Goal: Transaction & Acquisition: Obtain resource

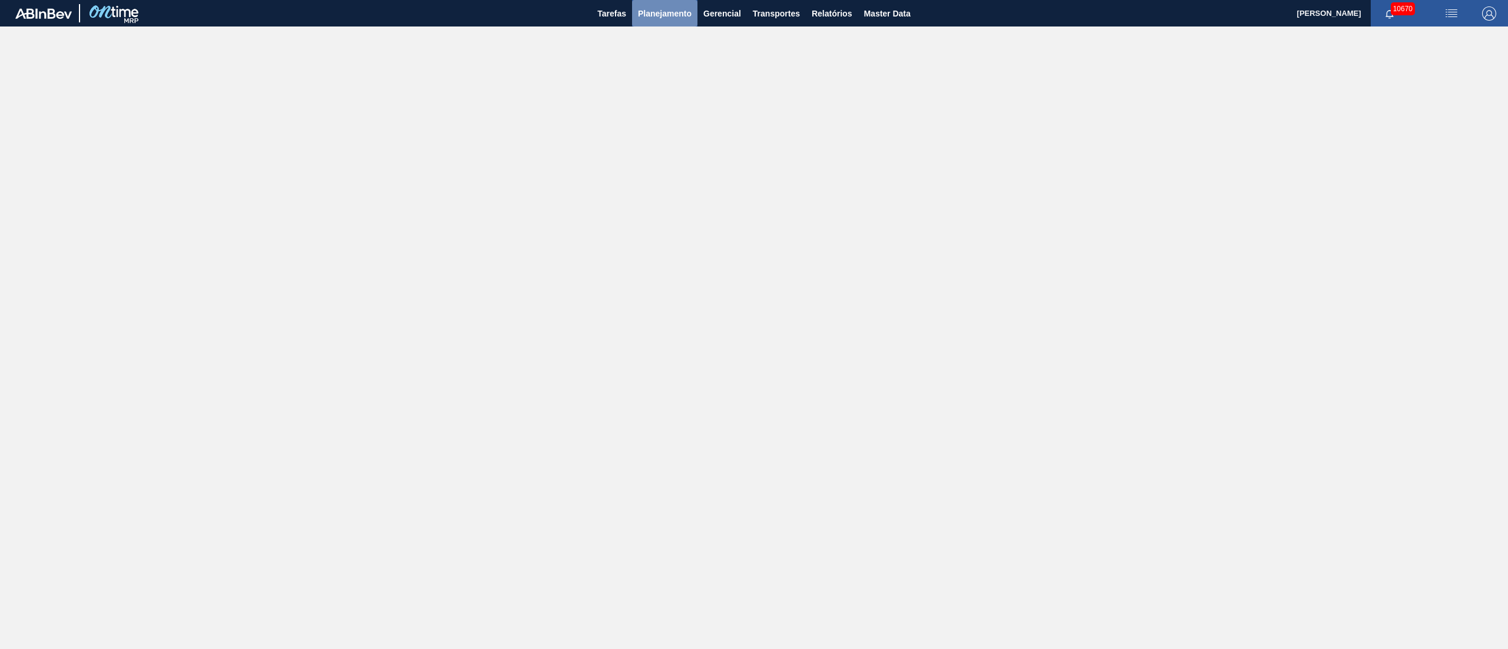
click at [663, 14] on span "Planejamento" at bounding box center [665, 13] width 54 height 14
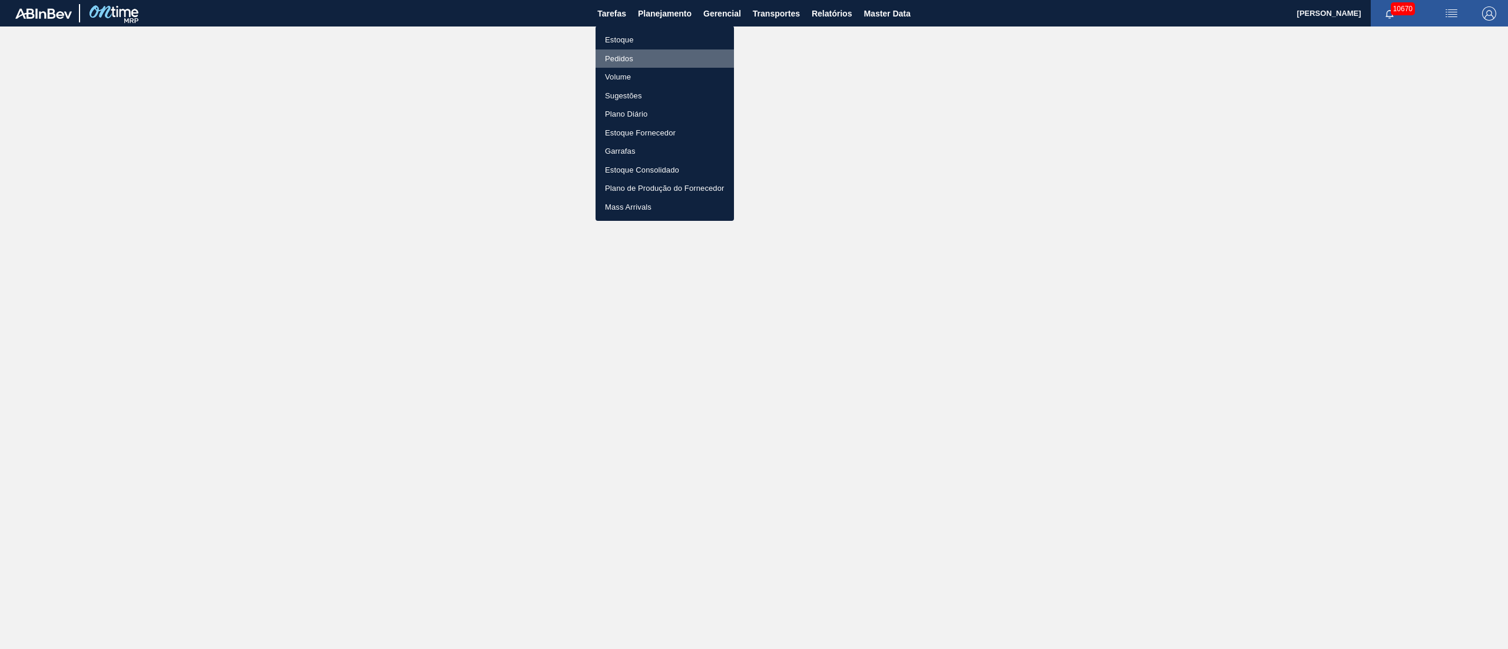
click at [616, 59] on li "Pedidos" at bounding box center [665, 58] width 138 height 19
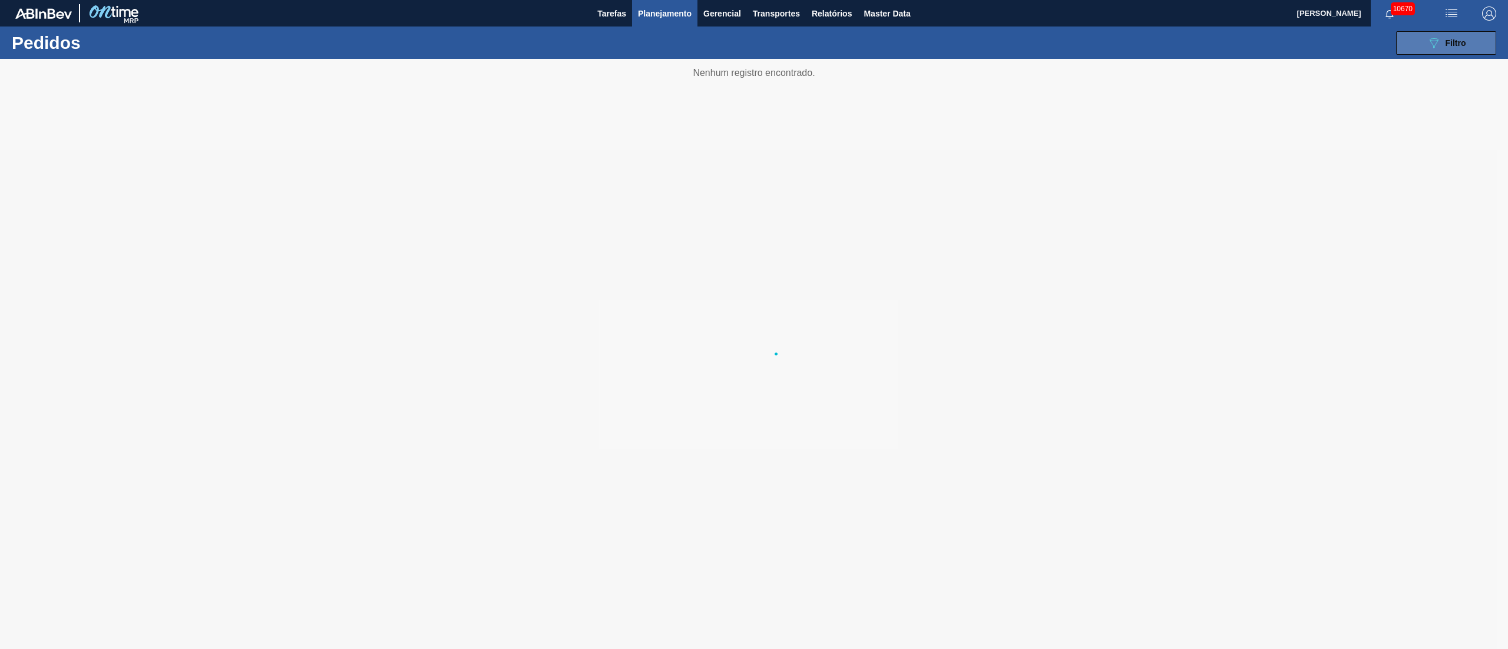
click at [1434, 47] on icon at bounding box center [1434, 43] width 9 height 10
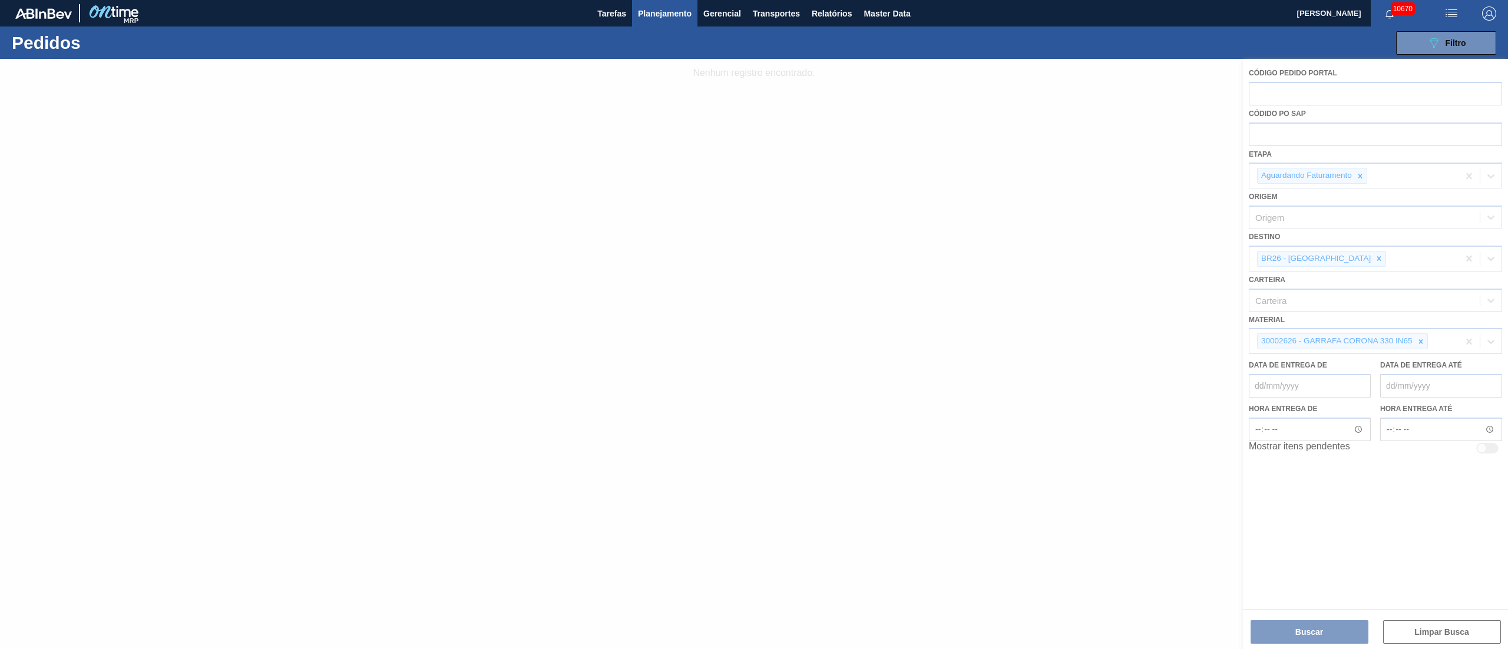
click at [1335, 260] on div at bounding box center [754, 354] width 1508 height 590
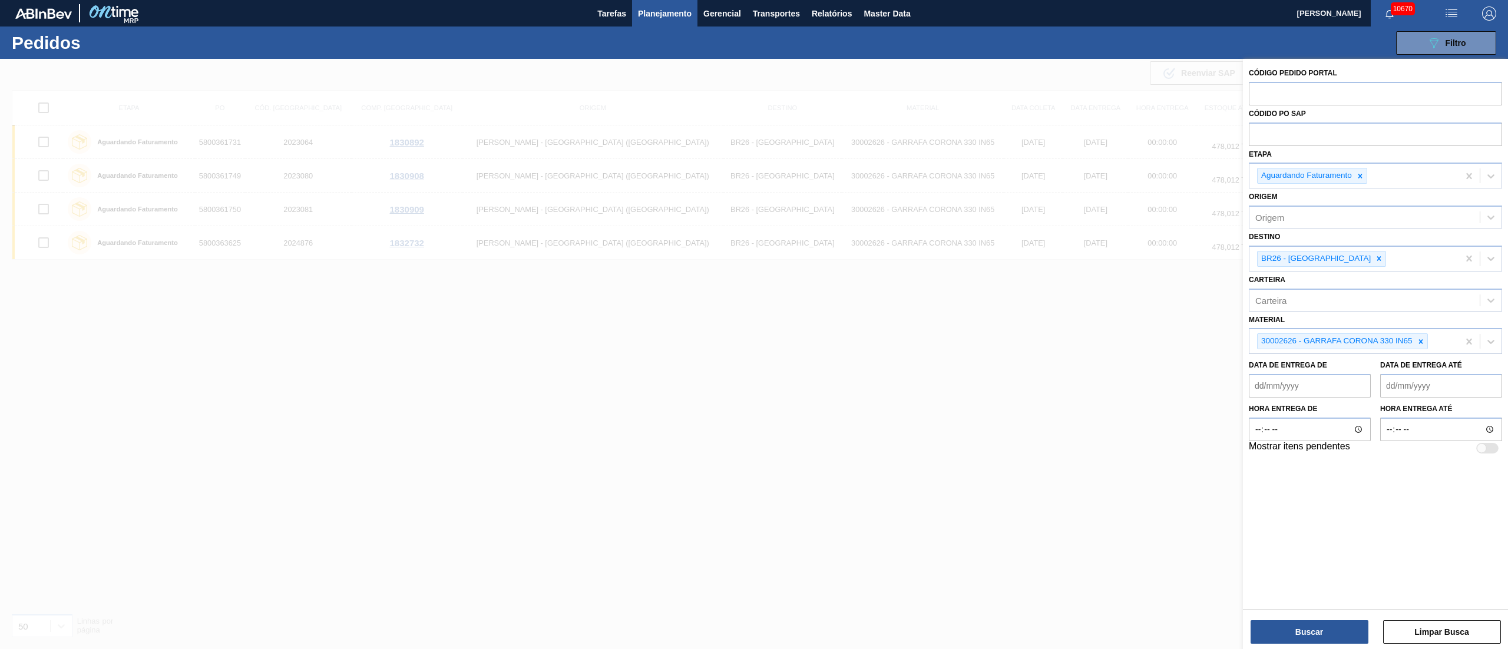
click at [1375, 260] on icon at bounding box center [1379, 259] width 8 height 8
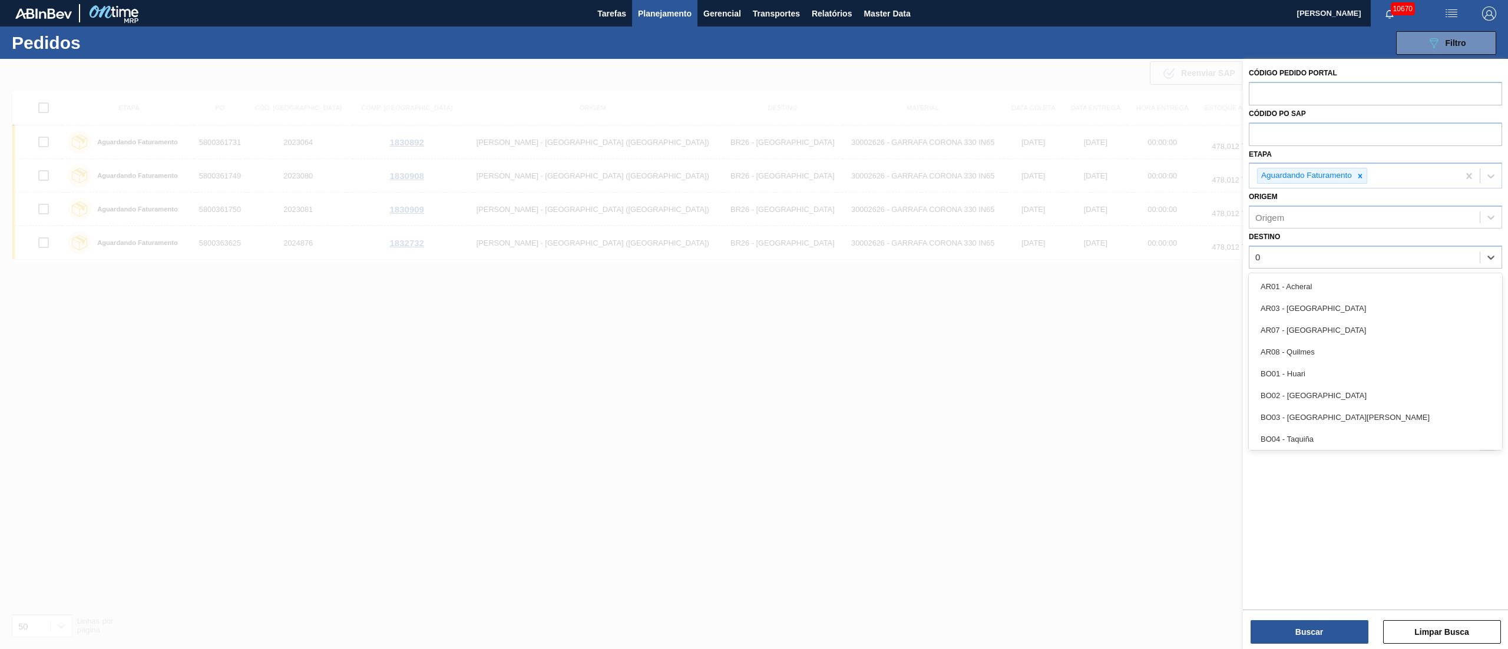
type input "03"
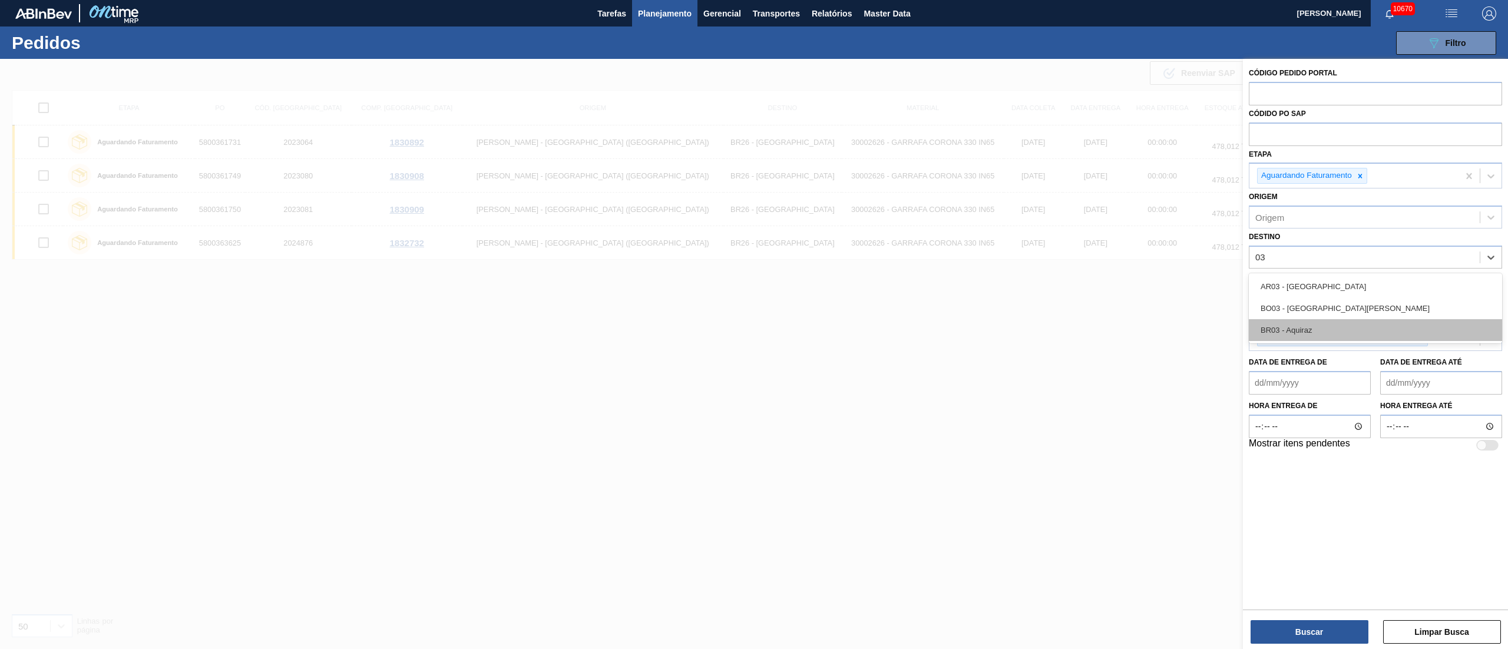
click at [1299, 339] on div "BR03 - Aquiraz" at bounding box center [1375, 330] width 253 height 22
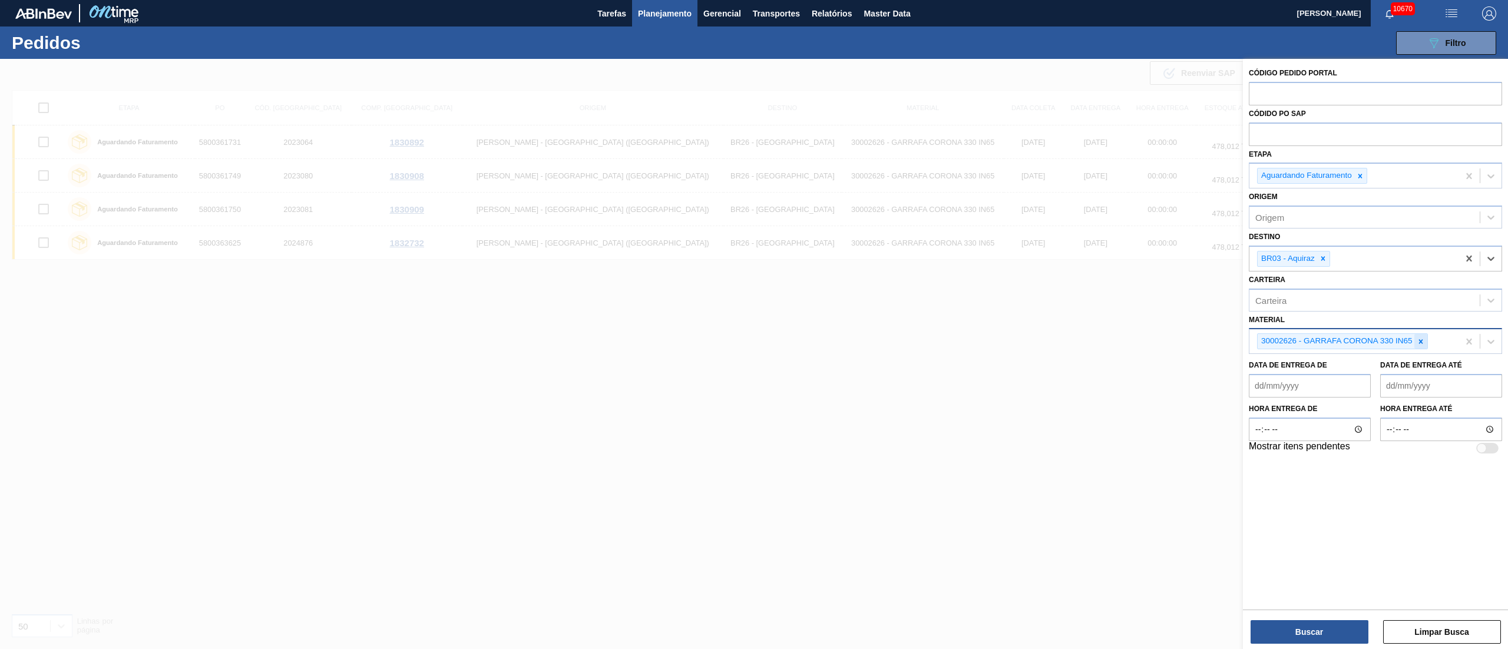
click at [1419, 339] on icon at bounding box center [1421, 342] width 8 height 8
type input "20006660"
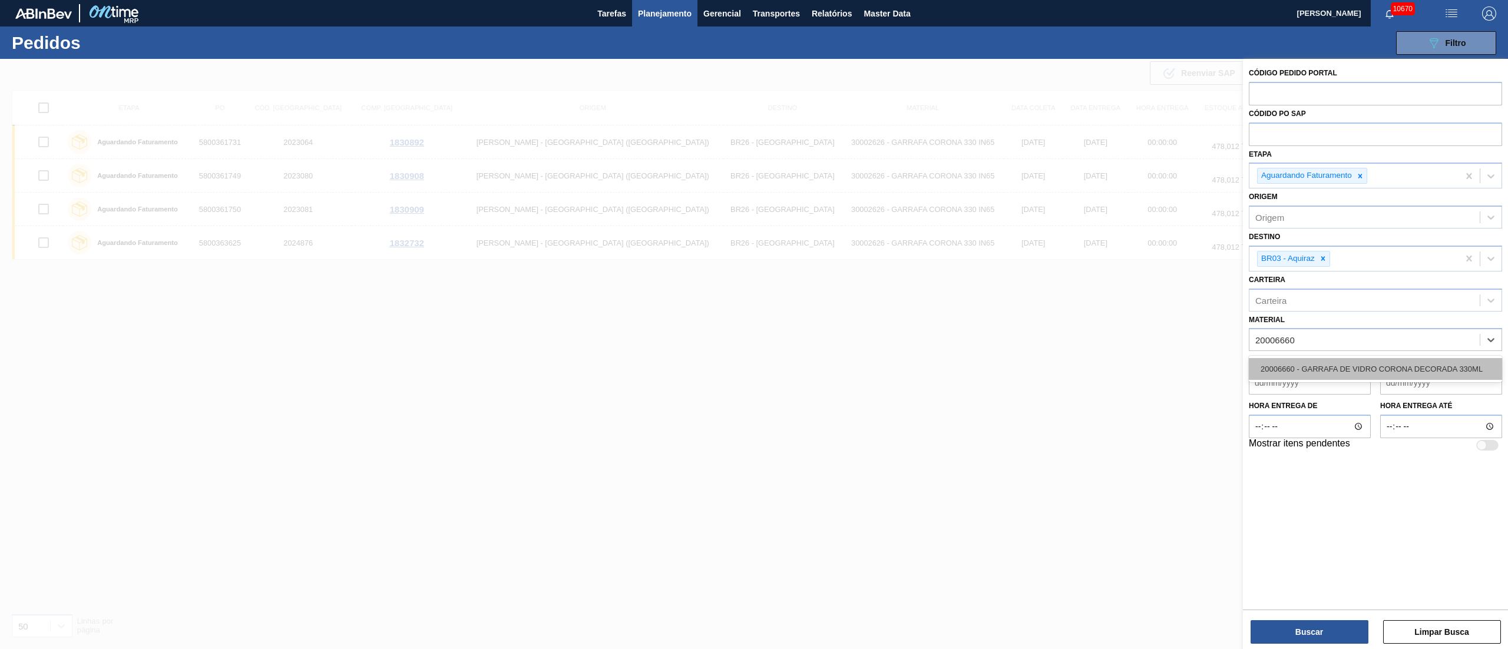
click at [1313, 371] on div "20006660 - GARRAFA DE VIDRO CORONA DECORADA 330ML" at bounding box center [1375, 369] width 253 height 22
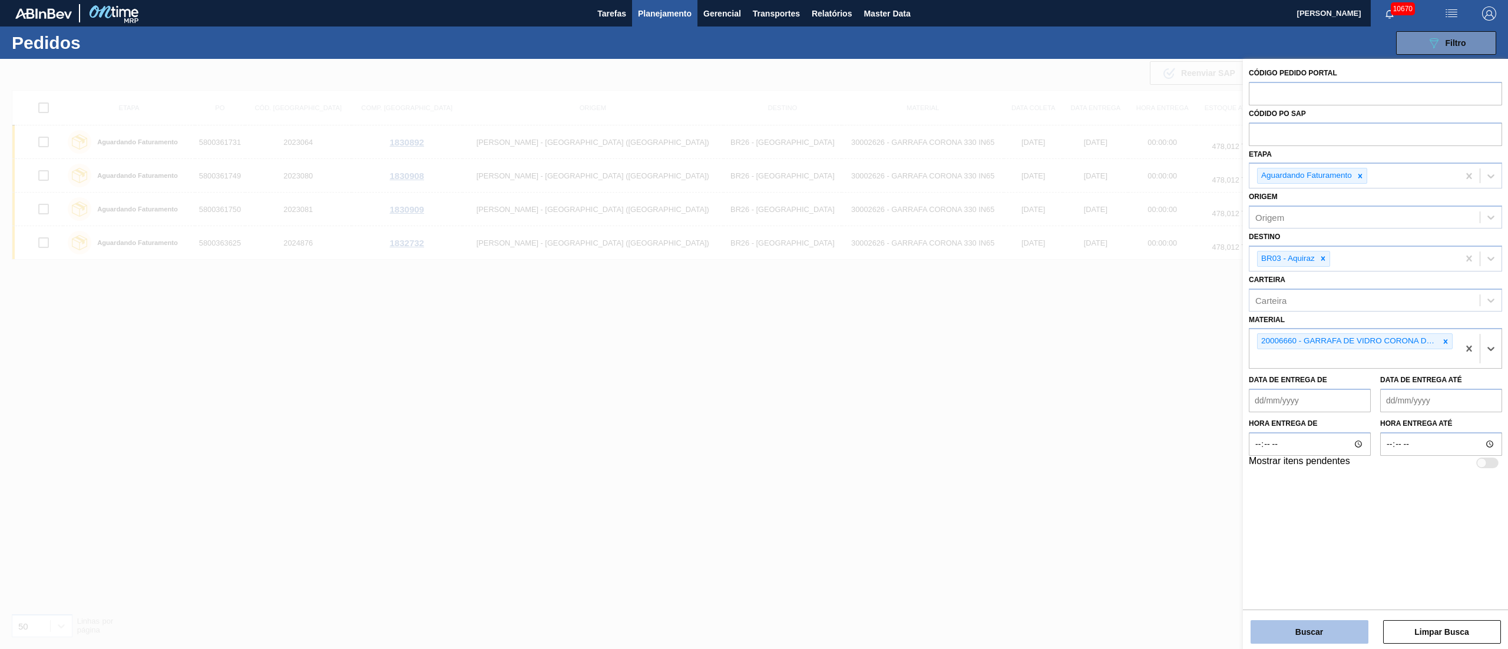
click at [1320, 635] on button "Buscar" at bounding box center [1310, 632] width 118 height 24
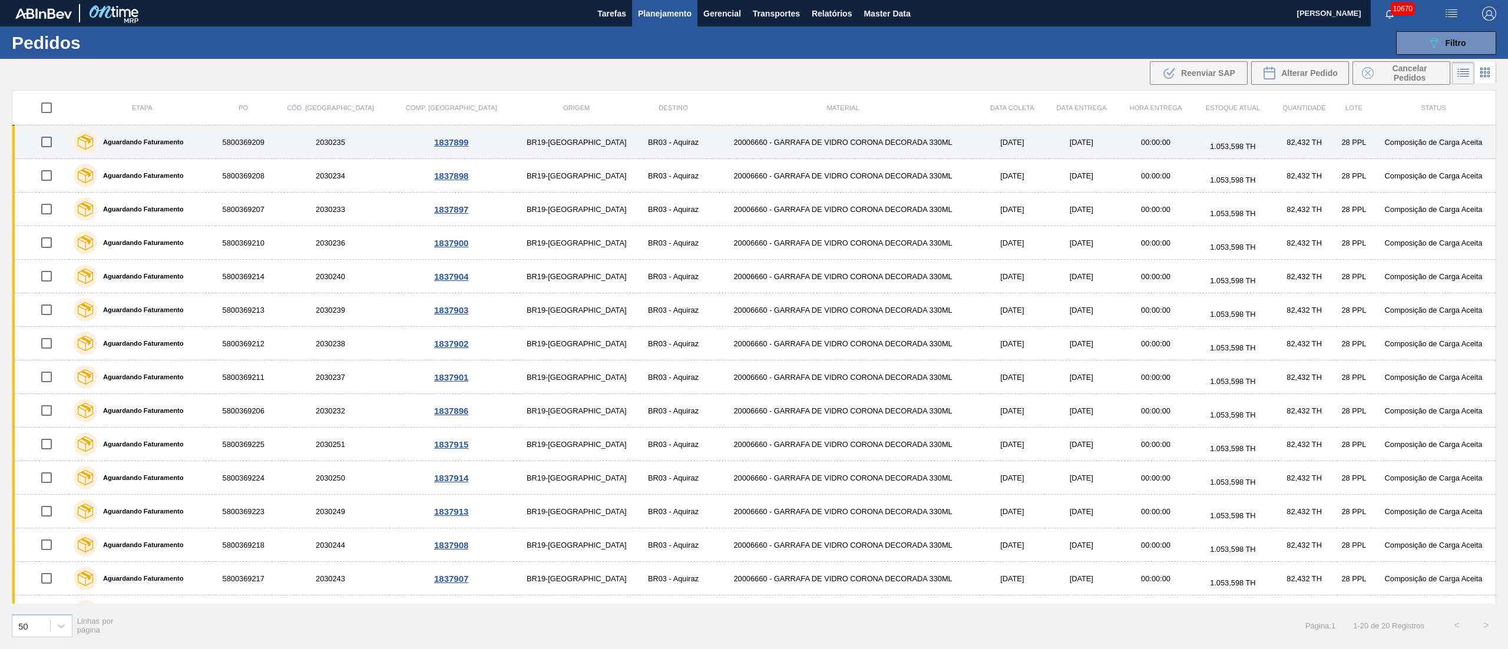
click at [752, 144] on td "20006660 - GARRAFA DE VIDRO CORONA DECORADA 330ML" at bounding box center [843, 143] width 273 height 34
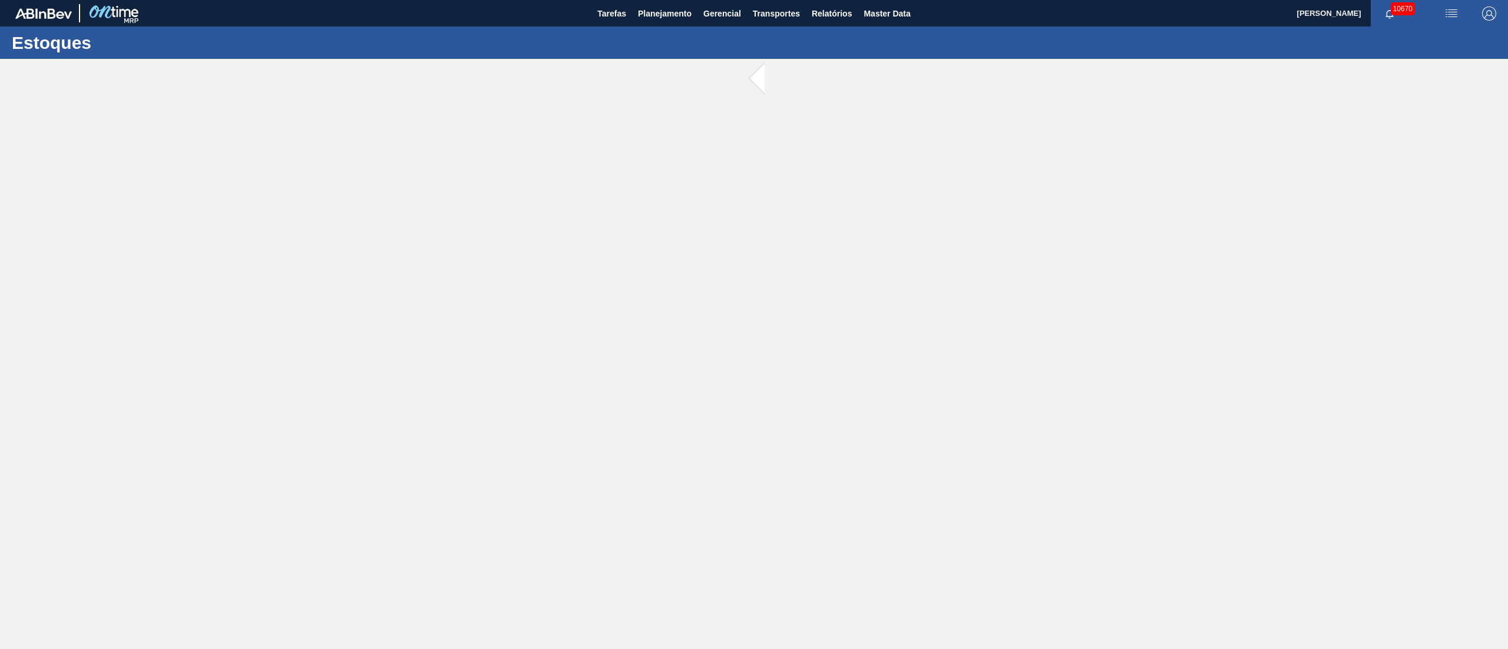
click at [752, 144] on main "Tarefas Planejamento Gerencial Transportes Relatórios Master Data [PERSON_NAME]…" at bounding box center [754, 324] width 1508 height 649
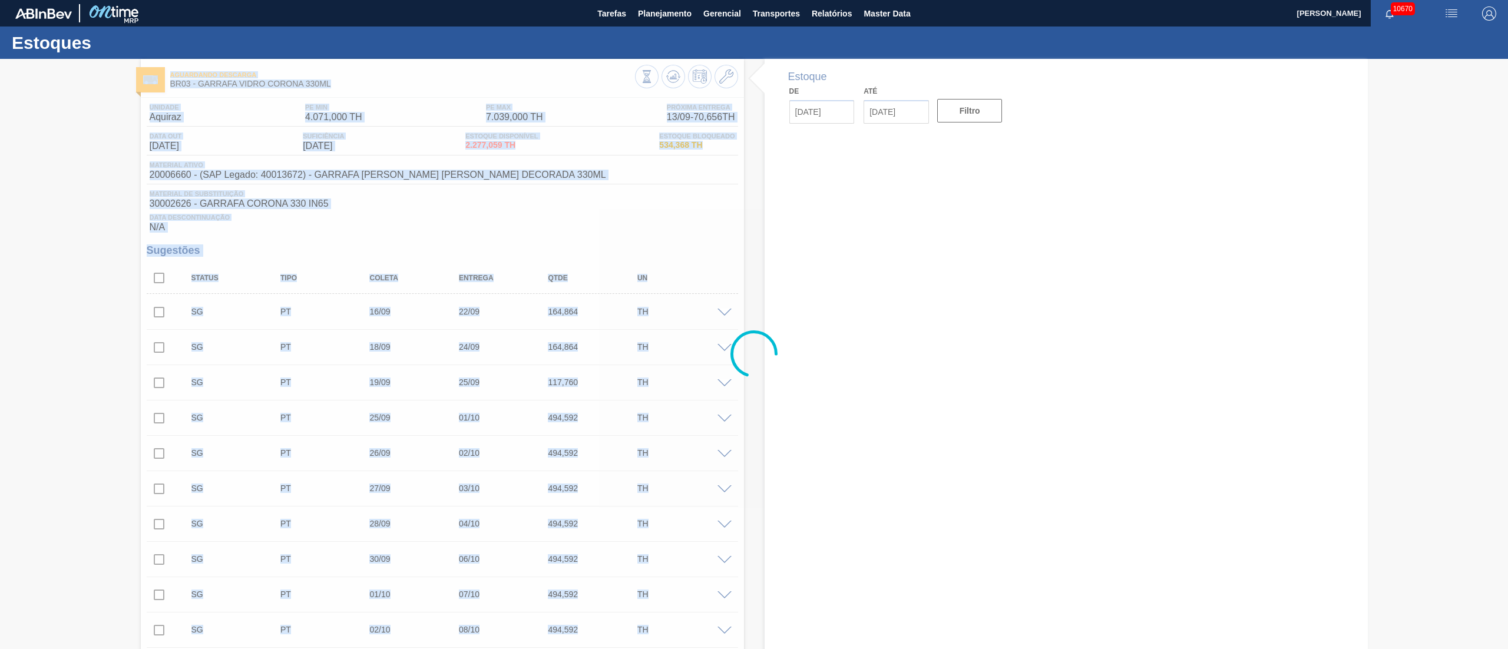
type input "[DATE]"
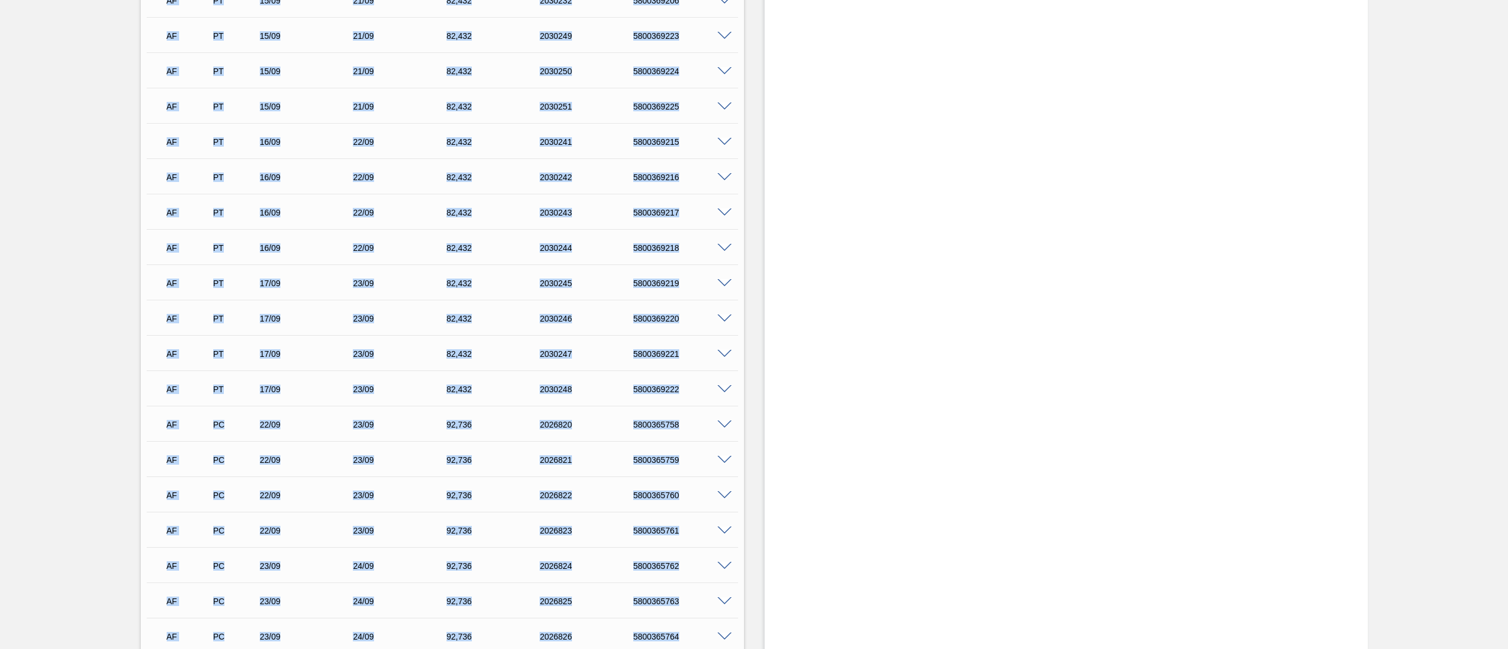
scroll to position [3931, 0]
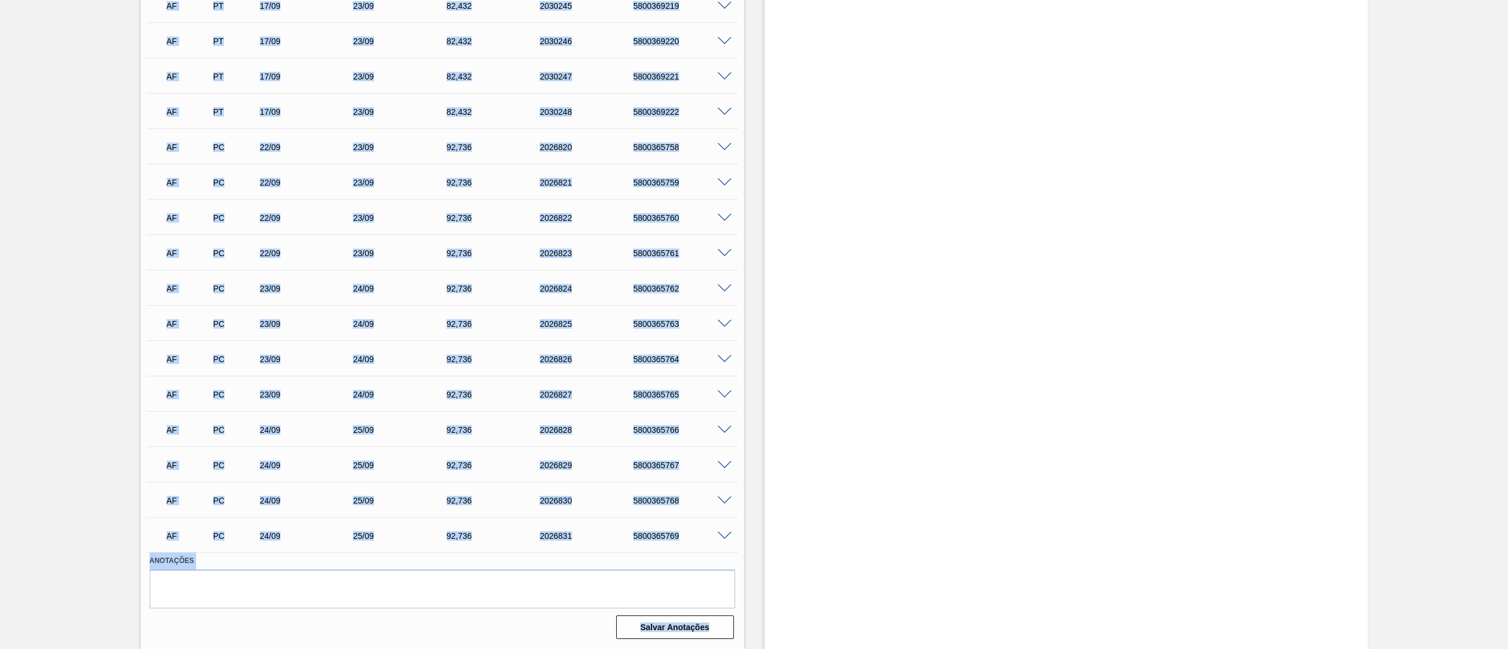
click at [737, 550] on div "AF PC 24/09 25/09 92,[PHONE_NUMBER] 5800365769 Material 30002626 - GARRAFA CORO…" at bounding box center [443, 534] width 592 height 35
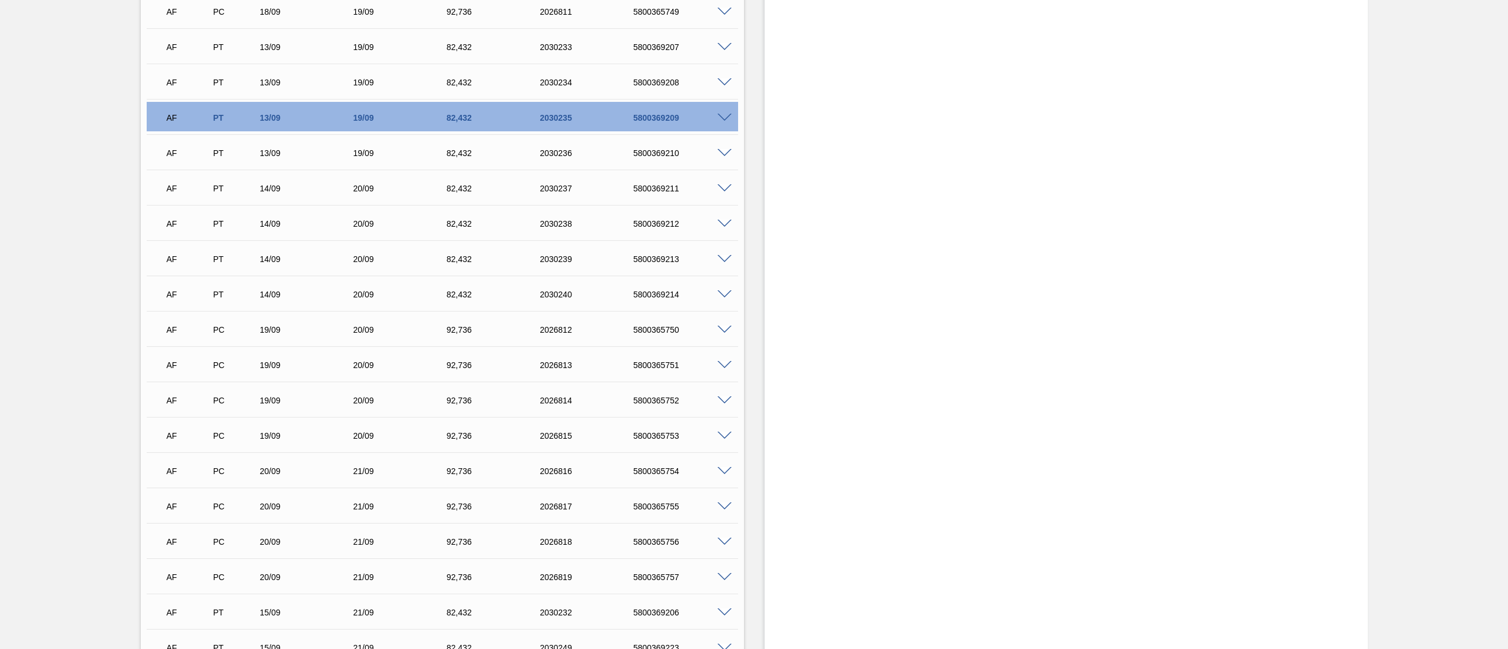
scroll to position [2988, 0]
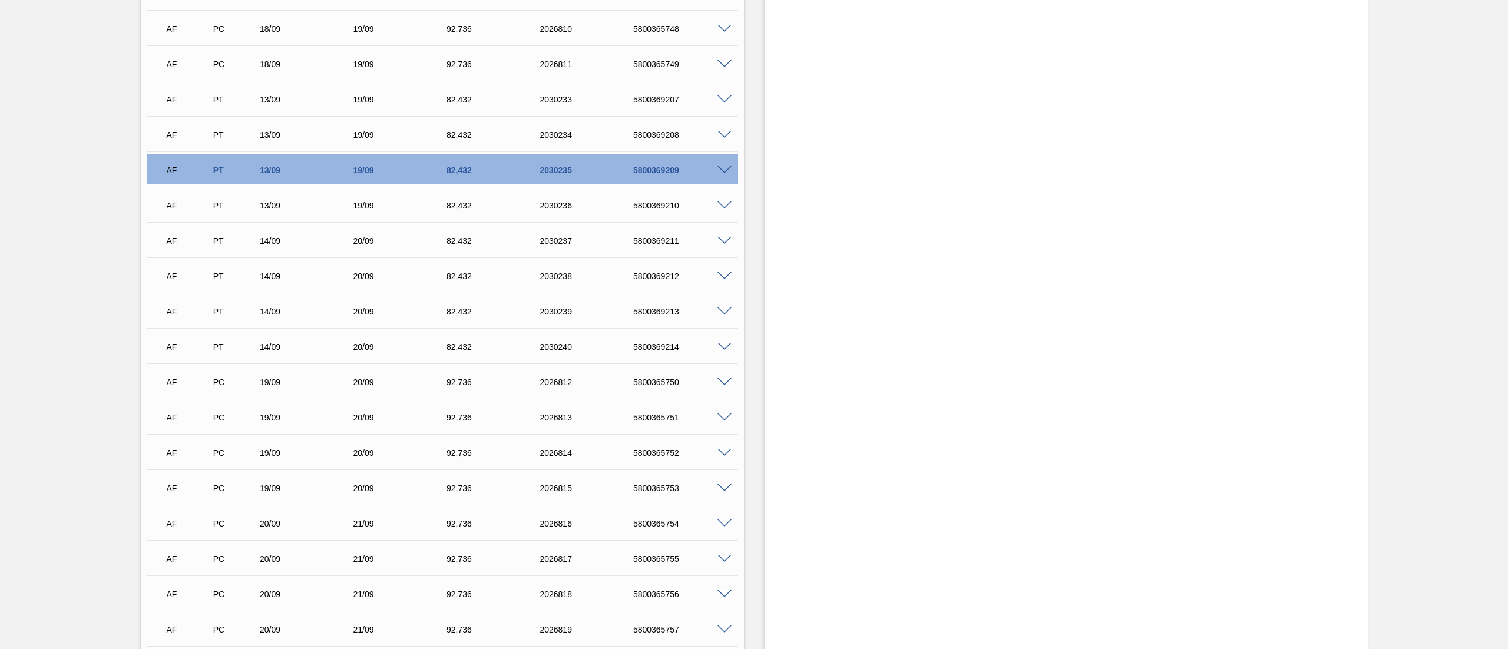
click at [722, 169] on span at bounding box center [725, 170] width 14 height 9
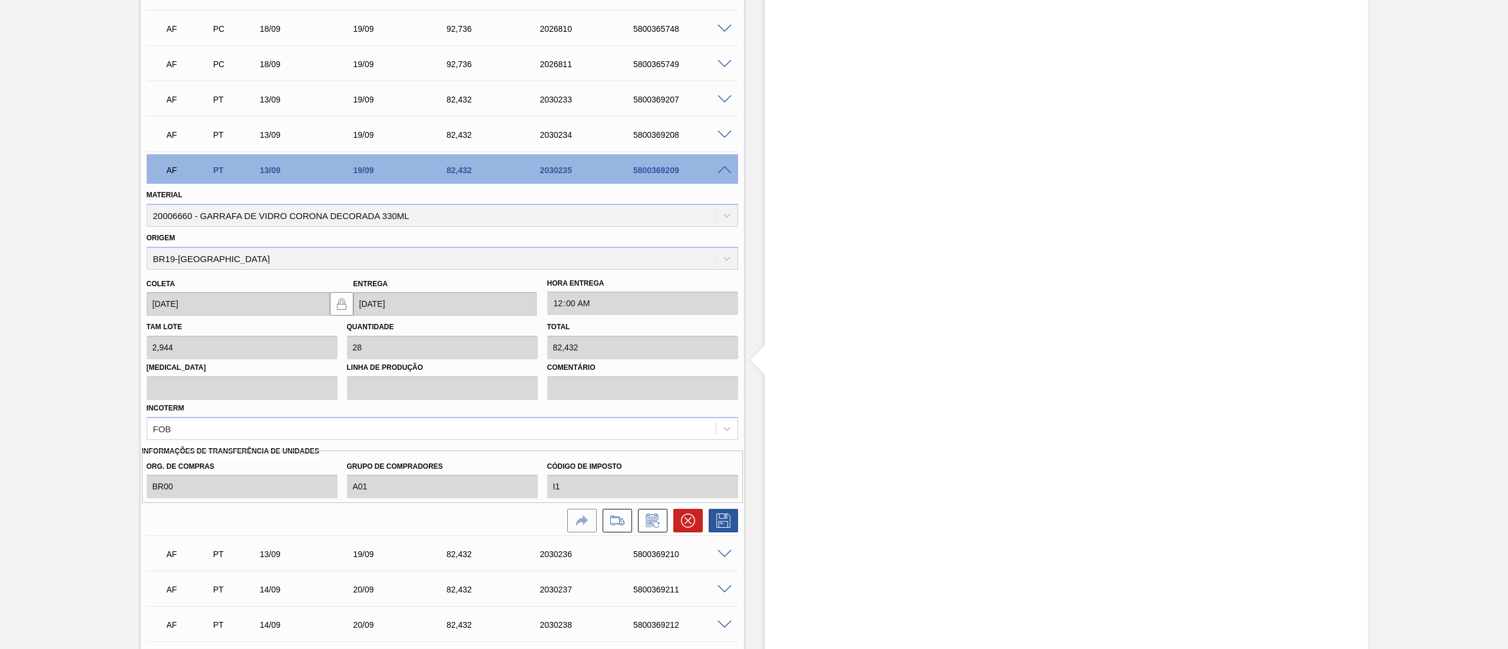
click at [724, 167] on span at bounding box center [725, 170] width 14 height 9
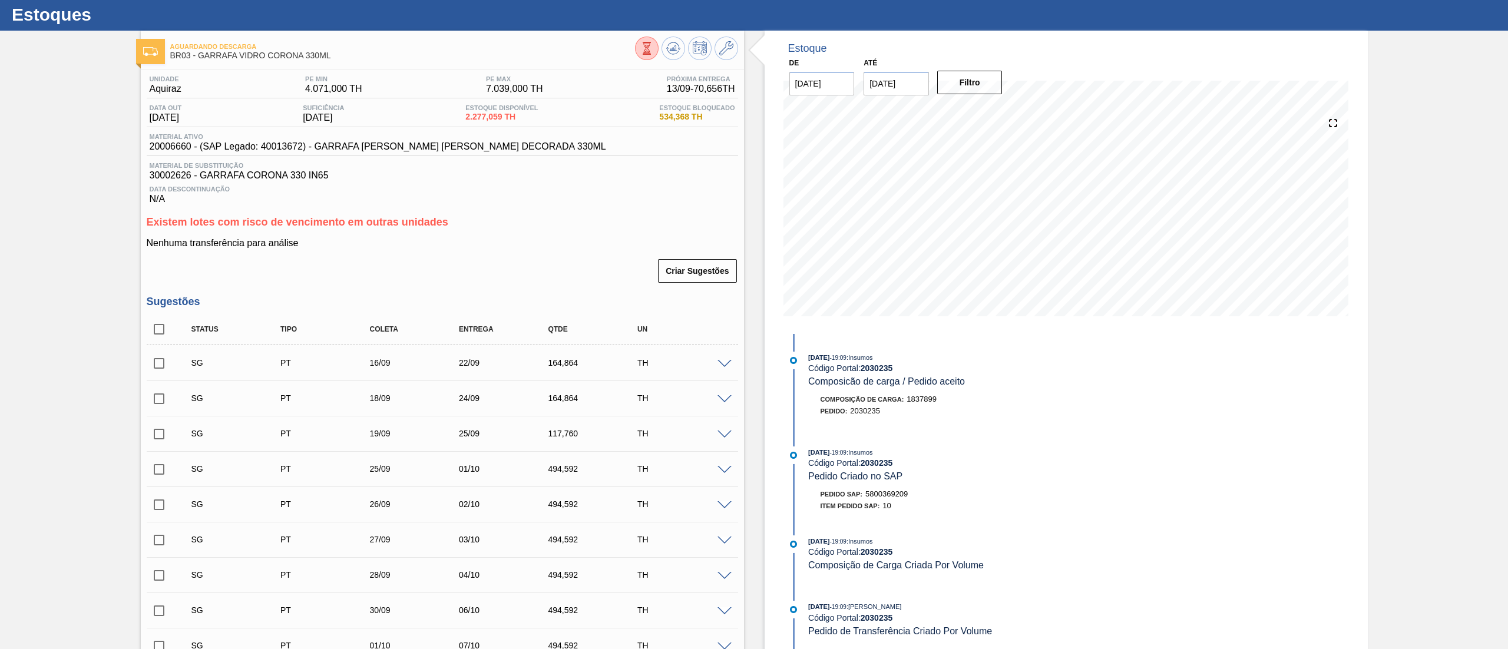
scroll to position [0, 0]
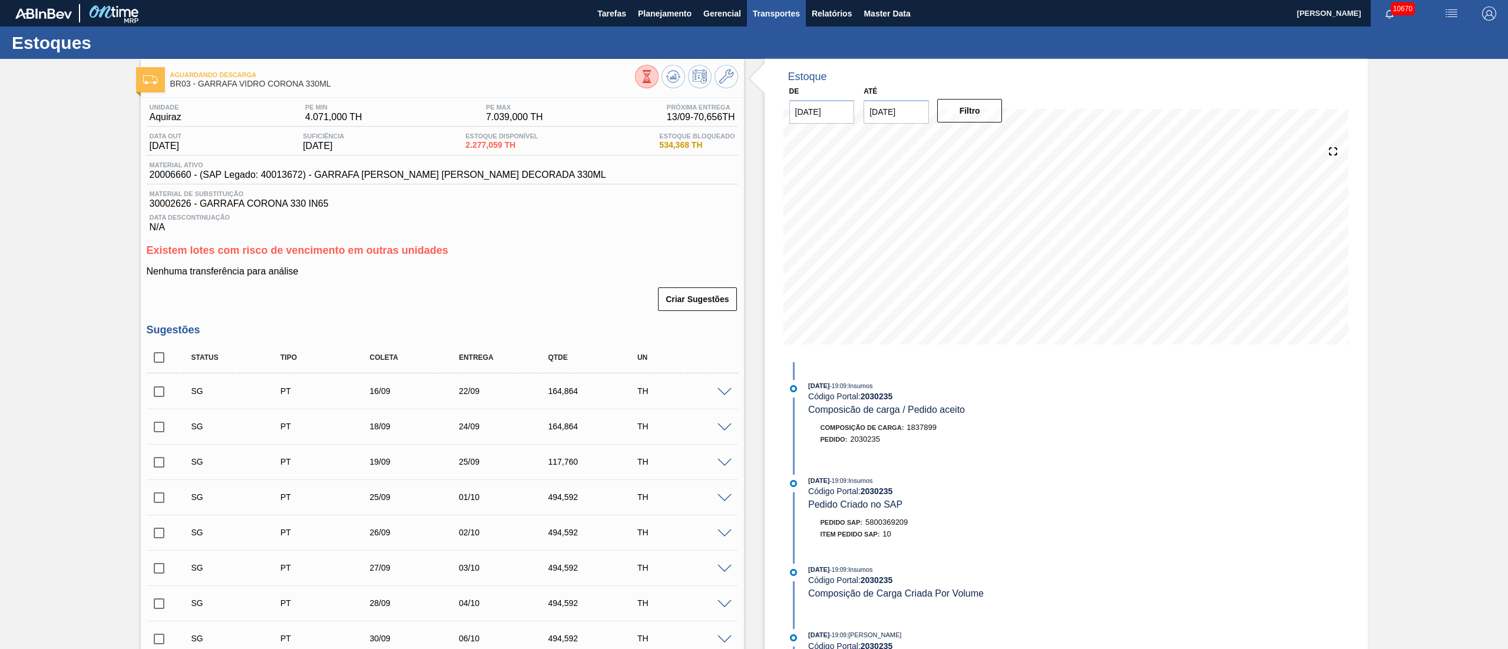
click at [783, 20] on span "Transportes" at bounding box center [776, 13] width 47 height 14
click at [795, 62] on li "Otimização de Carga" at bounding box center [776, 58] width 97 height 19
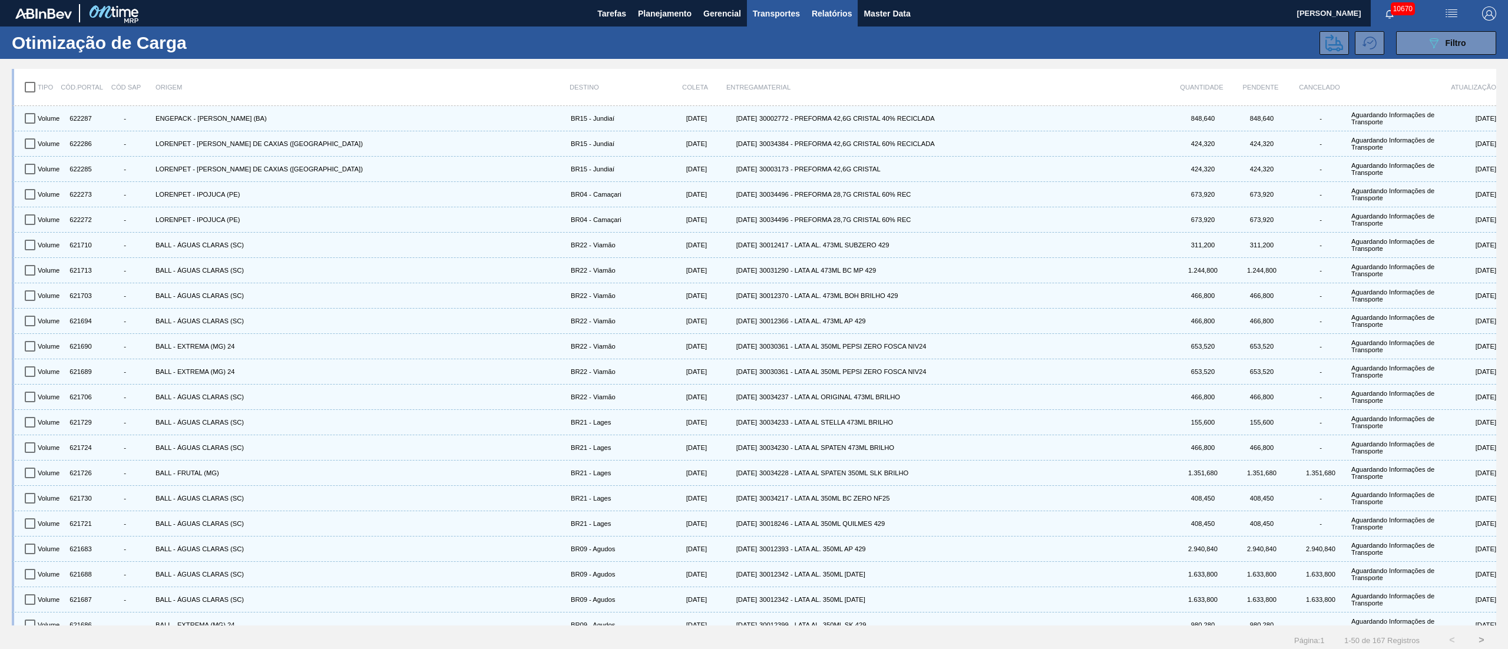
click at [819, 23] on button "Relatórios" at bounding box center [832, 13] width 52 height 27
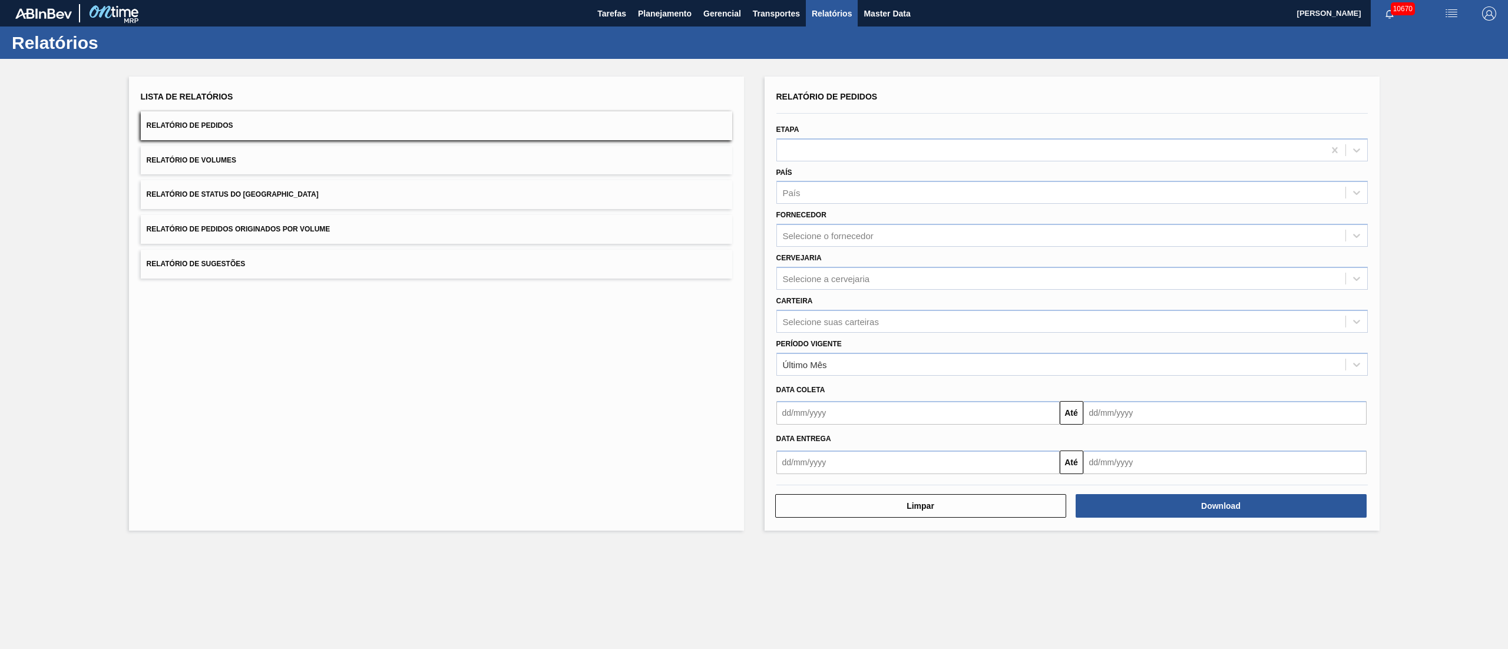
click at [364, 230] on button "Relatório de Pedidos Originados por Volume" at bounding box center [437, 229] width 592 height 29
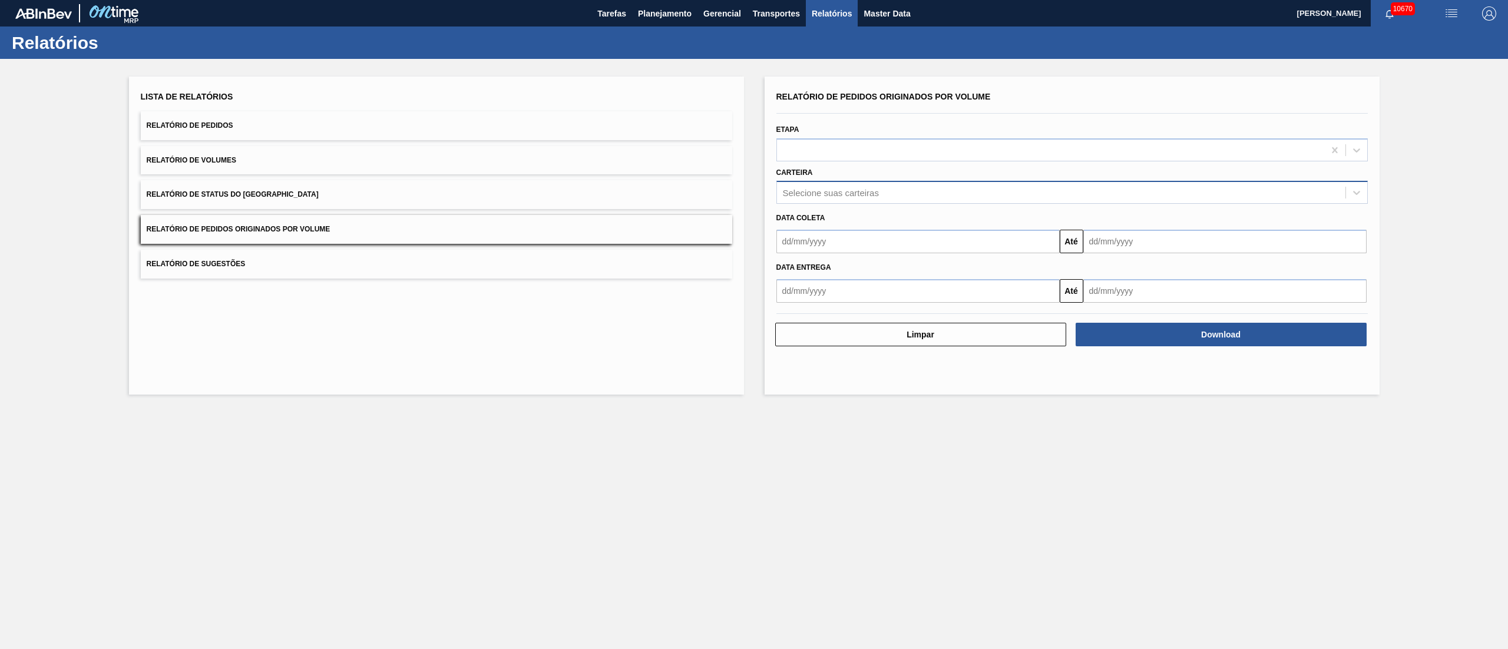
click at [837, 188] on div "Selecione suas carteiras" at bounding box center [831, 193] width 96 height 10
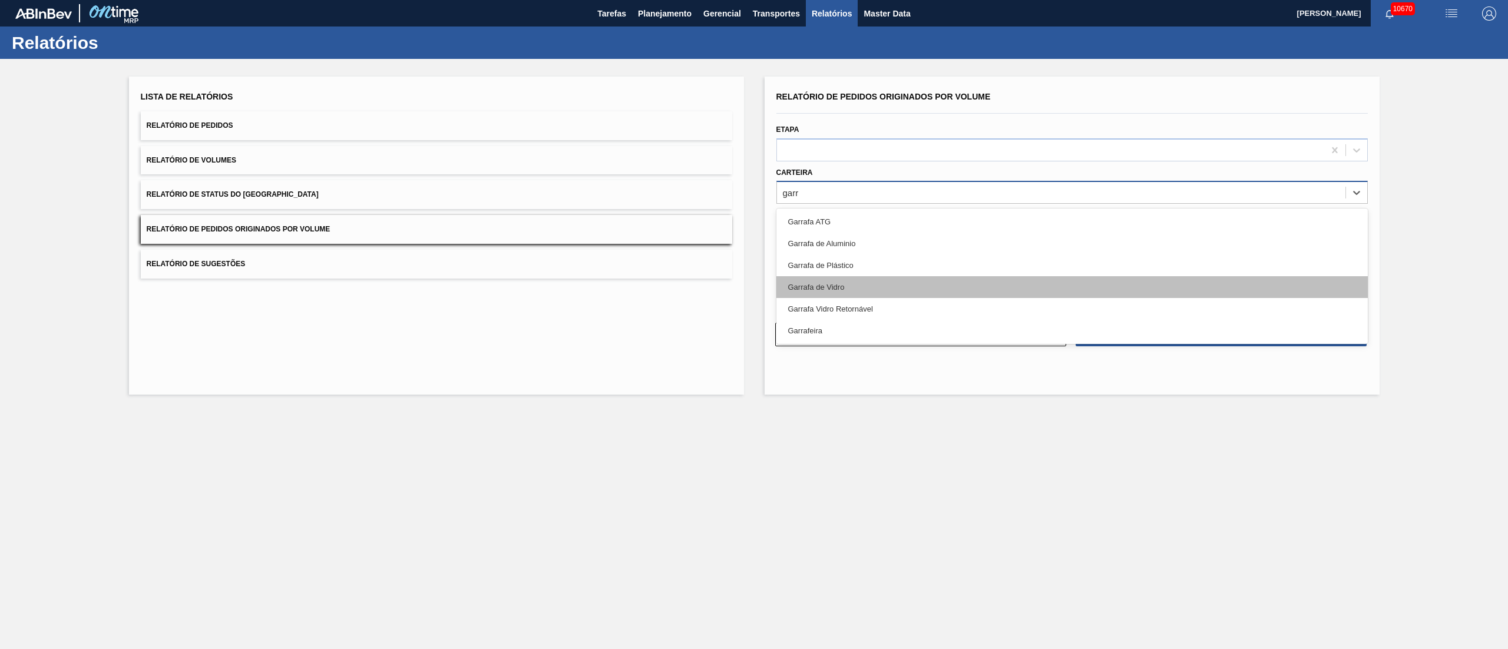
type input "garra"
click at [876, 283] on div "Garrafa de Vidro" at bounding box center [1073, 287] width 592 height 22
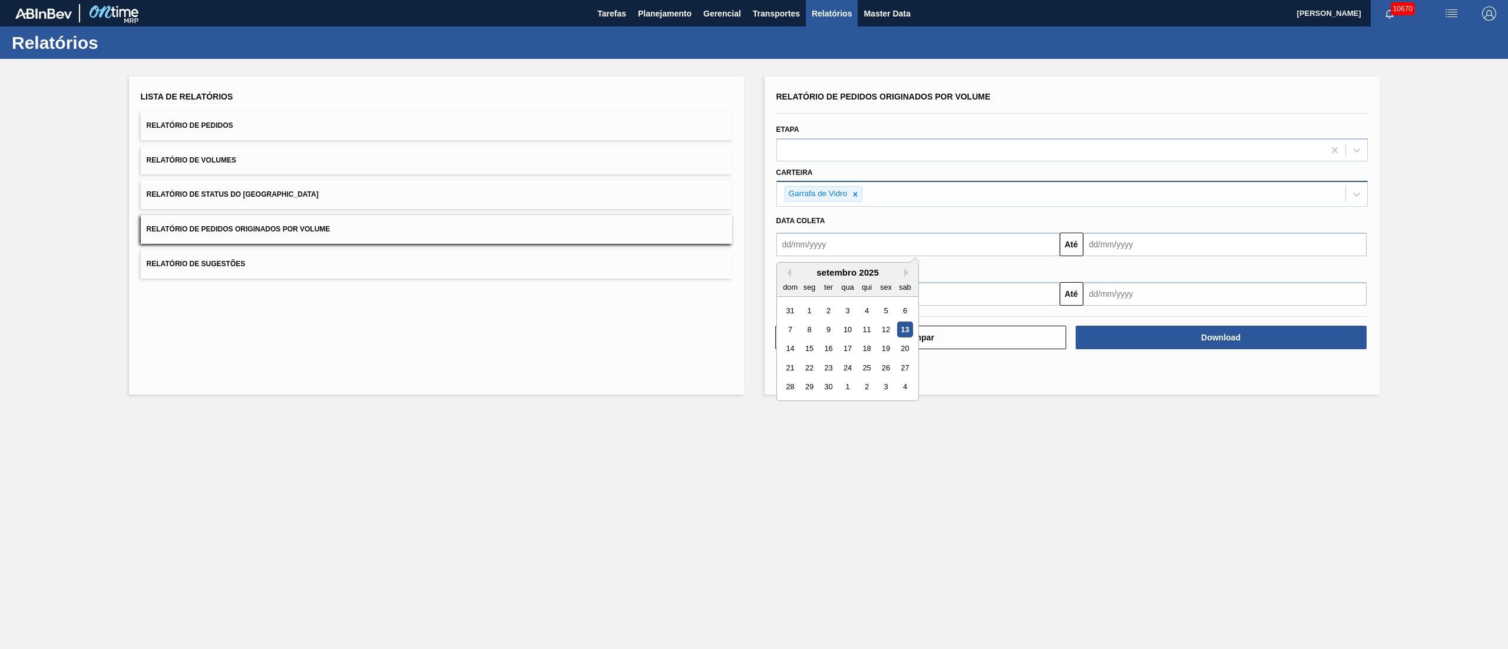
click at [806, 249] on input "text" at bounding box center [918, 245] width 283 height 24
click at [811, 308] on div "1" at bounding box center [809, 311] width 16 height 16
type input "[DATE]"
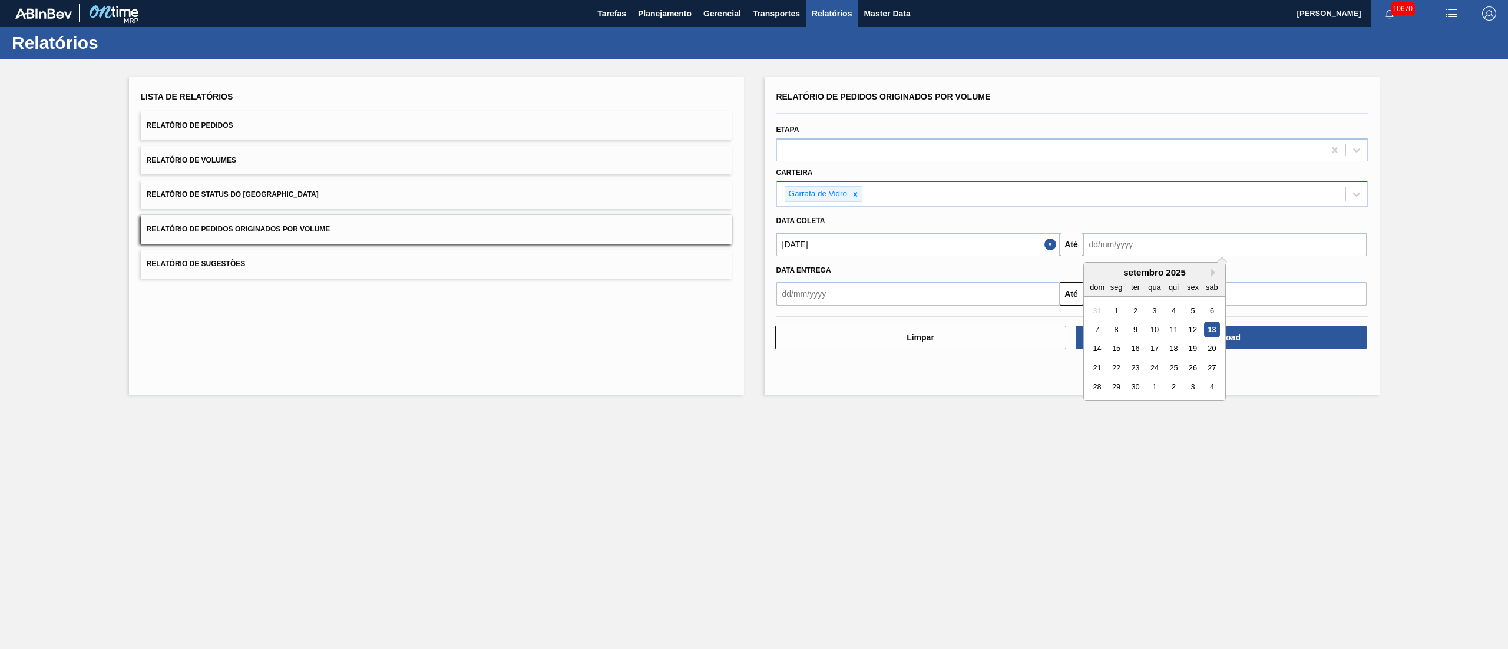
click at [1122, 247] on input "text" at bounding box center [1225, 245] width 283 height 24
click at [1141, 388] on div "30" at bounding box center [1135, 387] width 16 height 16
type input "[DATE]"
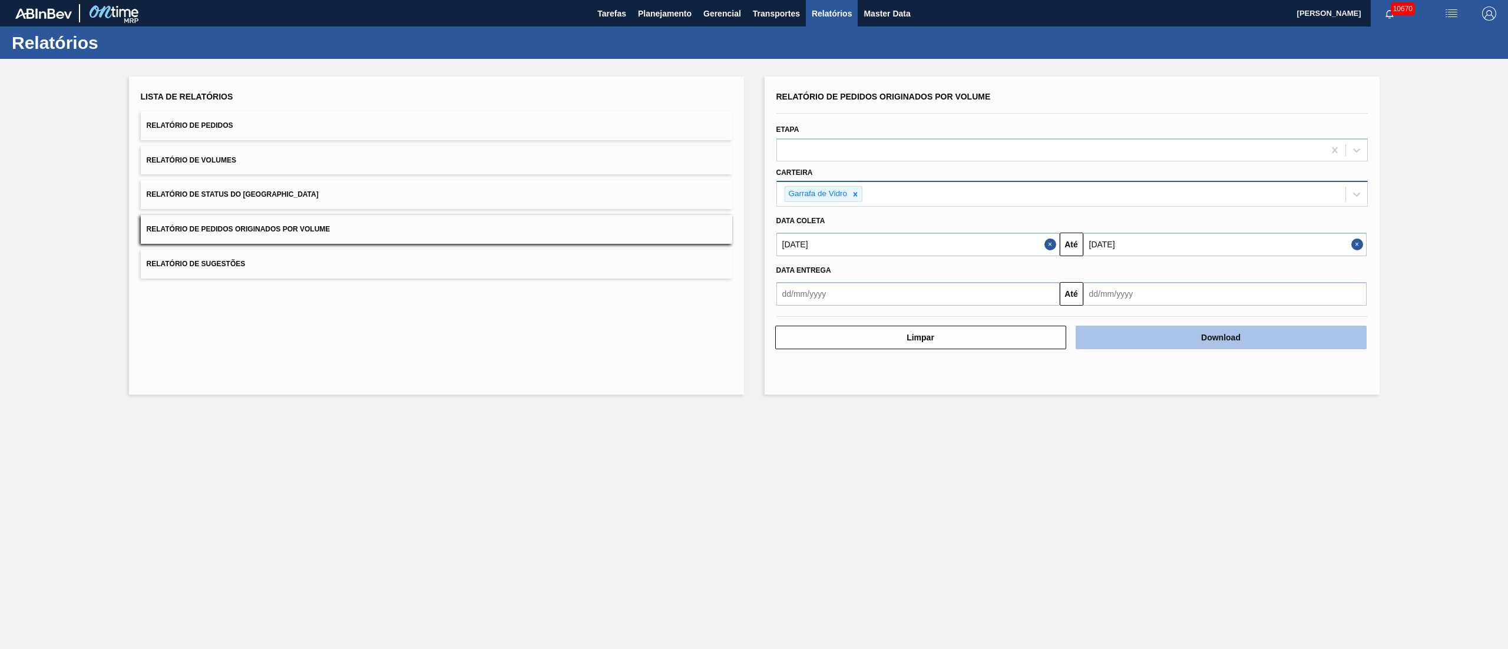
click at [1198, 335] on button "Download" at bounding box center [1221, 338] width 291 height 24
